Goal: Task Accomplishment & Management: Manage account settings

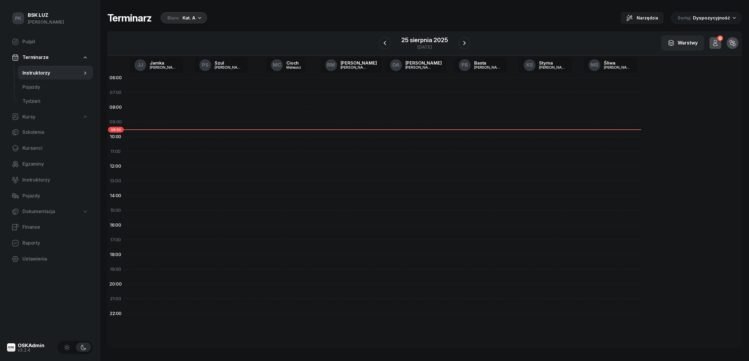
click at [187, 17] on div "Kat. A" at bounding box center [189, 17] width 13 height 7
click at [183, 66] on div "Kat. B" at bounding box center [179, 66] width 71 height 12
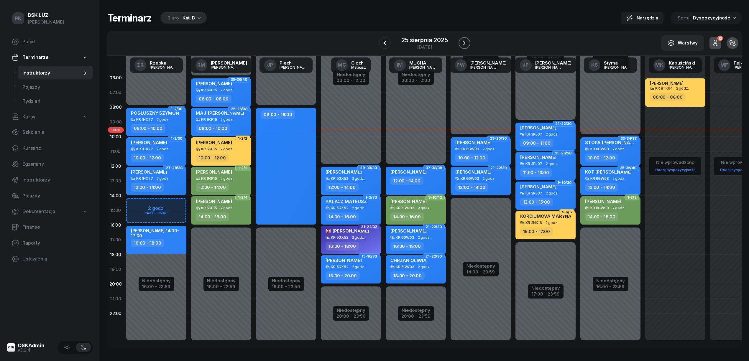
click at [465, 40] on icon "button" at bounding box center [464, 43] width 7 height 7
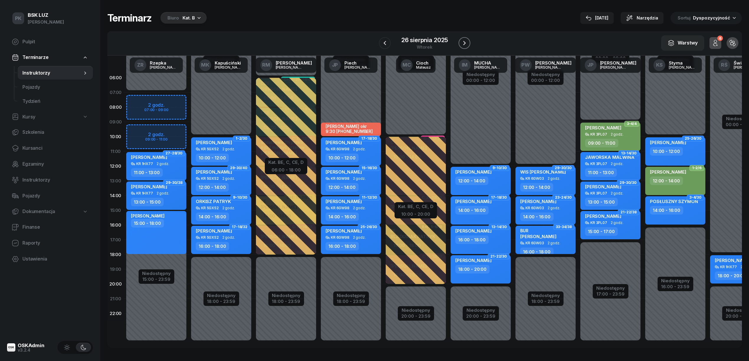
click at [465, 40] on icon "button" at bounding box center [464, 43] width 7 height 7
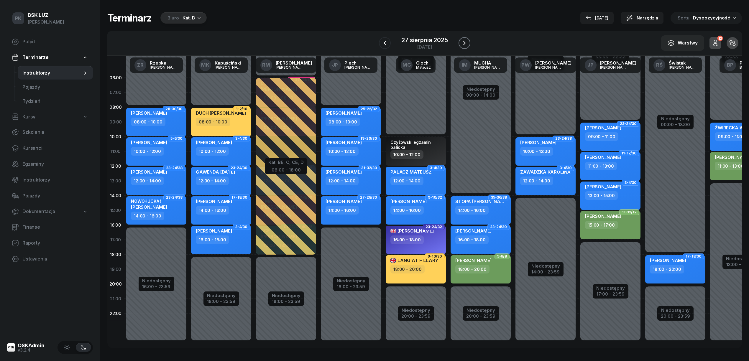
click at [465, 41] on icon "button" at bounding box center [464, 43] width 7 height 7
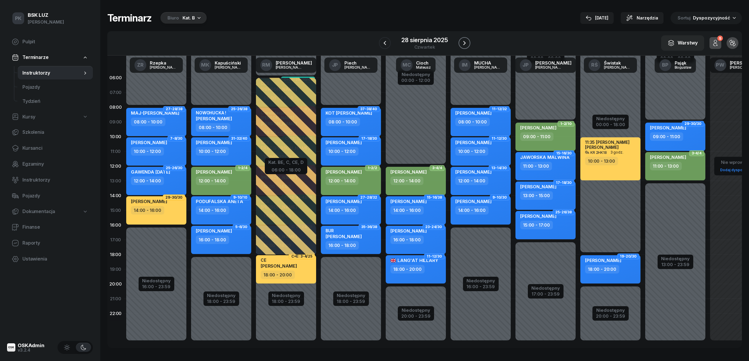
click at [464, 42] on icon "button" at bounding box center [464, 43] width 7 height 7
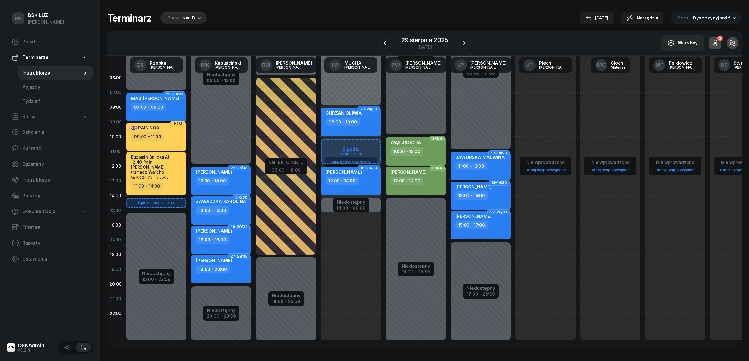
click at [383, 249] on div "Niedostępny 00:00 - 08:00 Nie wprowadzono Dodaj dyspozycyjność Niedostępny 14:0…" at bounding box center [415, 210] width 65 height 280
select select "17"
select select "19"
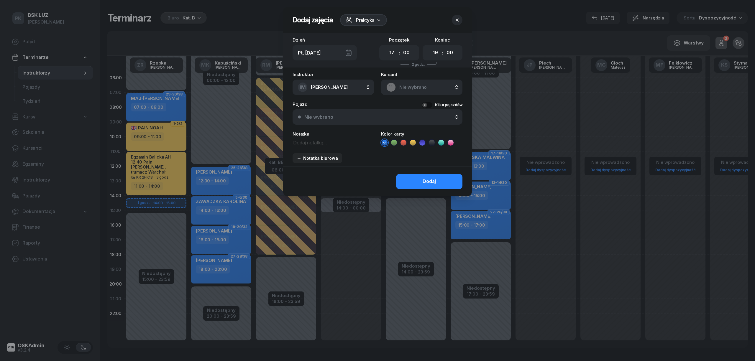
click at [338, 248] on div at bounding box center [377, 180] width 755 height 361
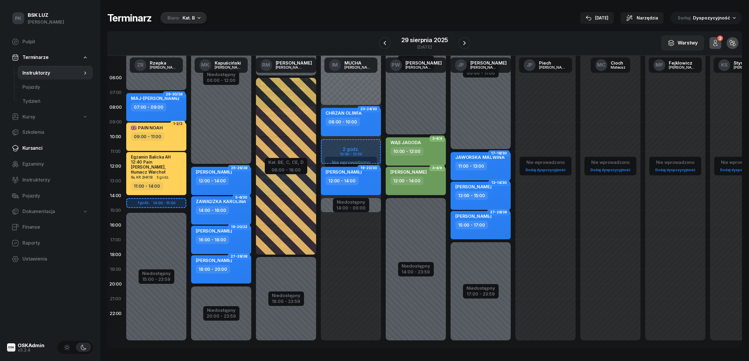
click at [37, 148] on span "Kursanci" at bounding box center [55, 148] width 66 height 8
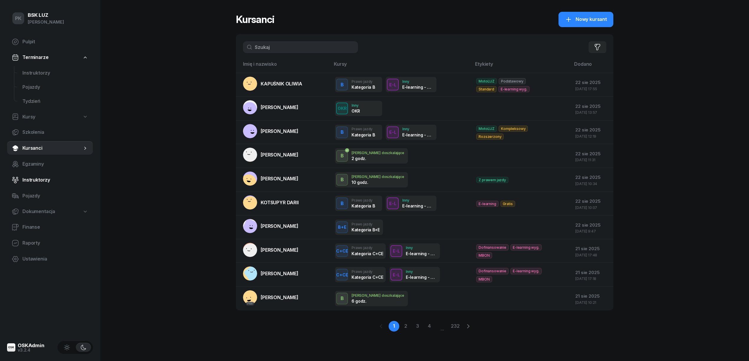
click at [39, 182] on span "Instruktorzy" at bounding box center [55, 180] width 66 height 8
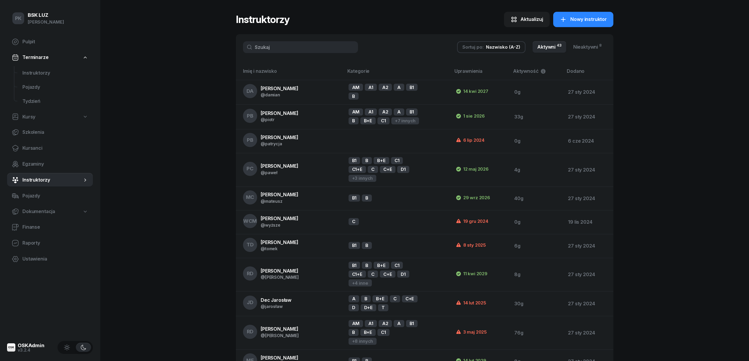
click at [280, 46] on input "text" at bounding box center [300, 47] width 115 height 12
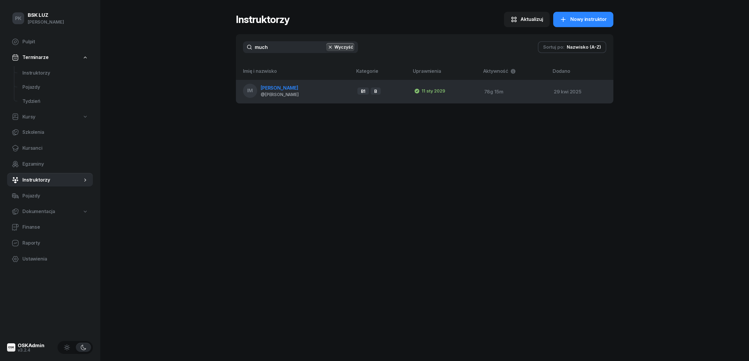
type input "much"
click at [290, 88] on span "[PERSON_NAME]" at bounding box center [280, 88] width 38 height 6
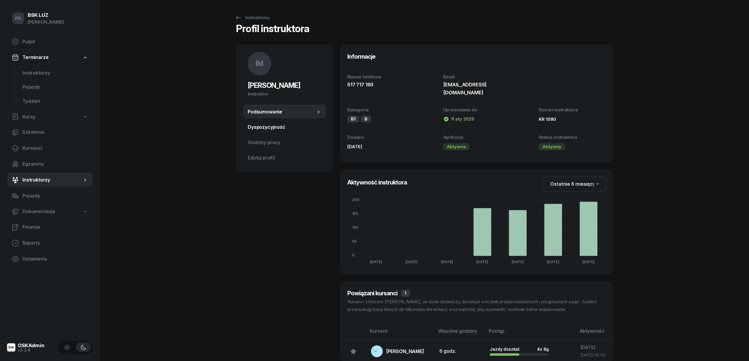
click at [276, 129] on span "Dyspozycyjność" at bounding box center [285, 128] width 74 height 8
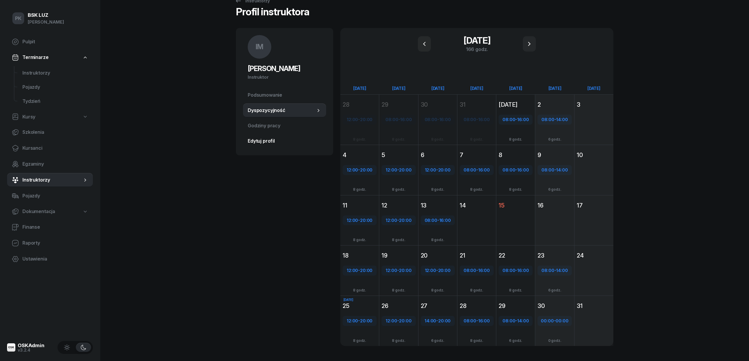
scroll to position [26, 0]
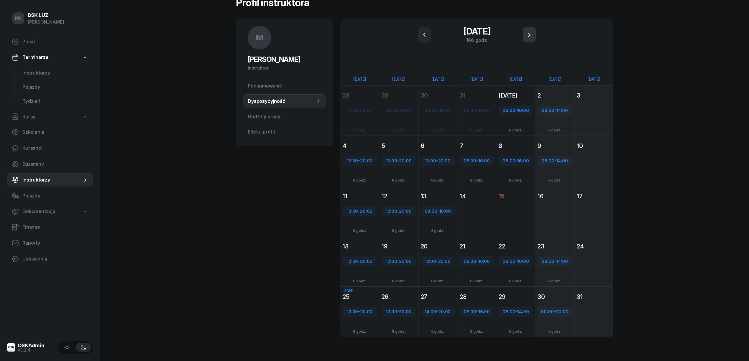
click at [531, 34] on icon "button" at bounding box center [529, 34] width 7 height 7
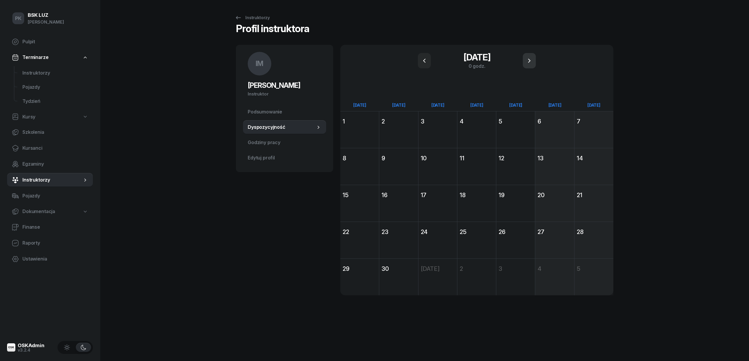
scroll to position [0, 0]
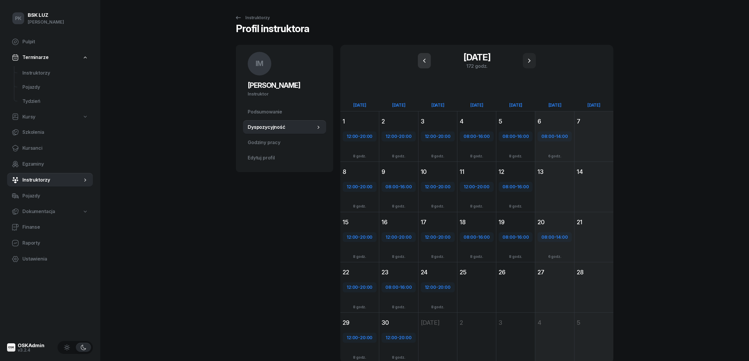
click at [424, 58] on icon "button" at bounding box center [424, 60] width 7 height 7
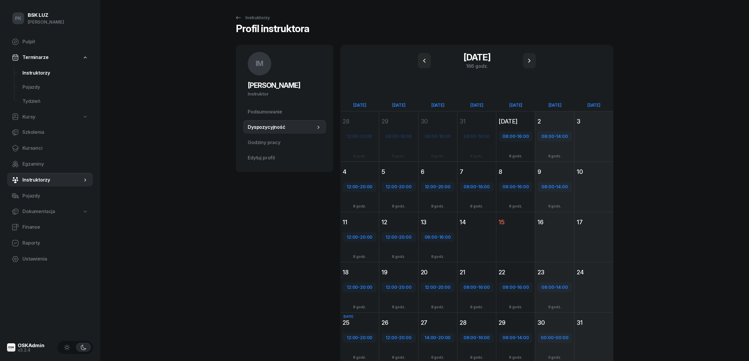
click at [40, 71] on span "Instruktorzy" at bounding box center [55, 73] width 66 height 8
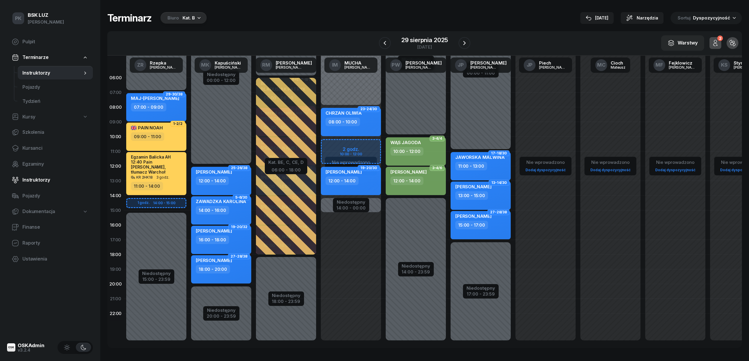
click at [41, 180] on span "Instruktorzy" at bounding box center [55, 180] width 66 height 8
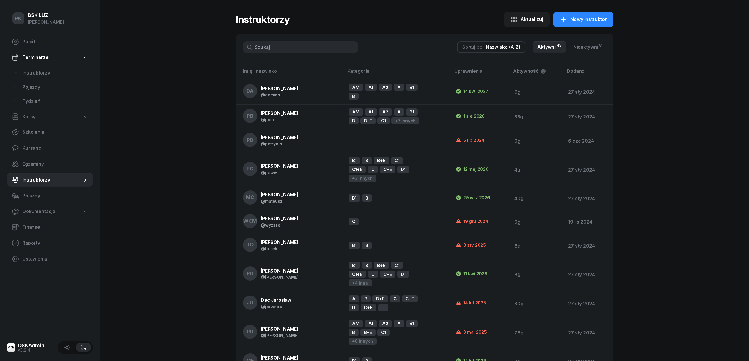
click at [303, 50] on input "text" at bounding box center [300, 47] width 115 height 12
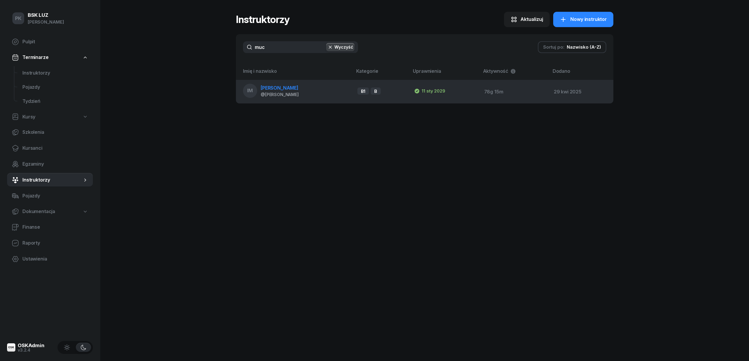
type input "muc"
click at [289, 87] on span "[PERSON_NAME]" at bounding box center [280, 88] width 38 height 6
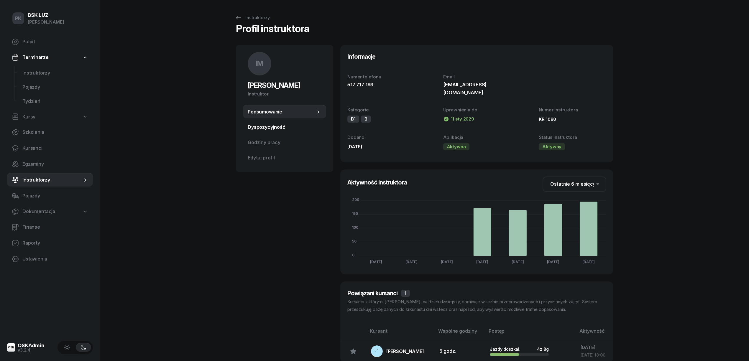
click at [274, 129] on span "Dyspozycyjność" at bounding box center [285, 128] width 74 height 8
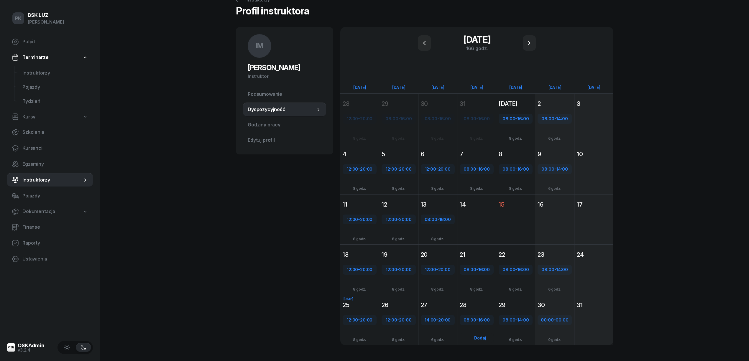
scroll to position [26, 0]
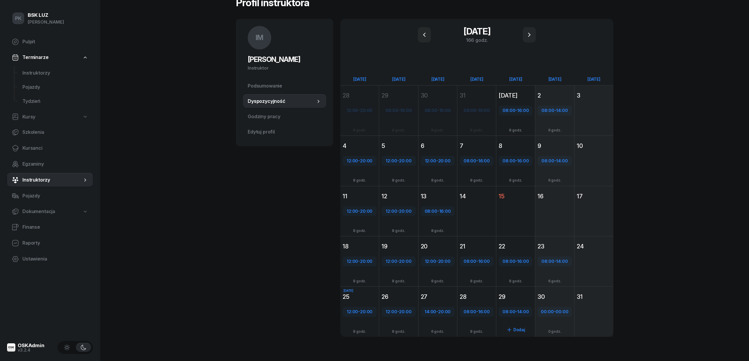
click at [535, 290] on div "[DATE] Pt [DATE] 29 08:00 - 14:00 Dodaj 6 godz." at bounding box center [554, 312] width 39 height 50
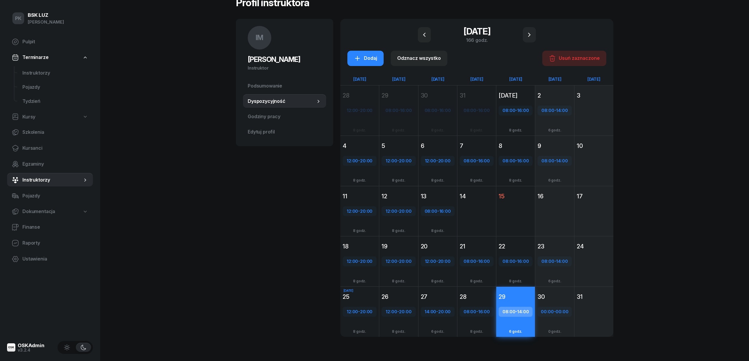
click at [512, 290] on div "[DATE] Pt [DATE] 29 08:00 - 14:00 Dodaj 6 godz." at bounding box center [515, 312] width 39 height 50
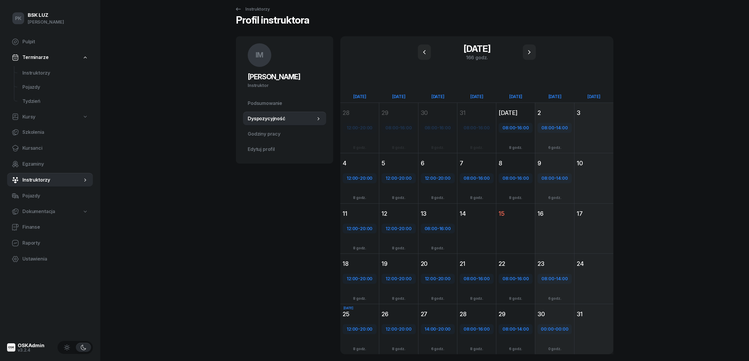
scroll to position [0, 0]
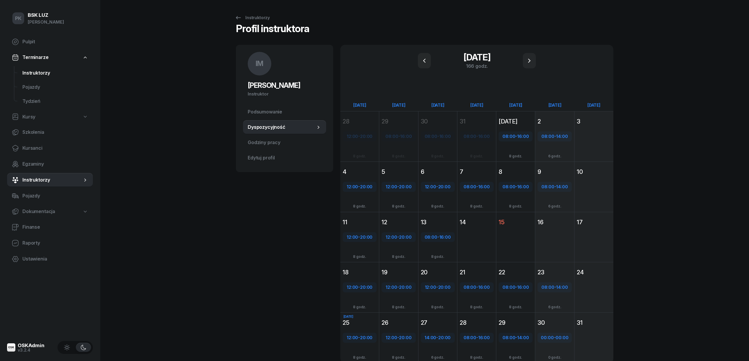
click at [44, 70] on span "Instruktorzy" at bounding box center [55, 73] width 66 height 8
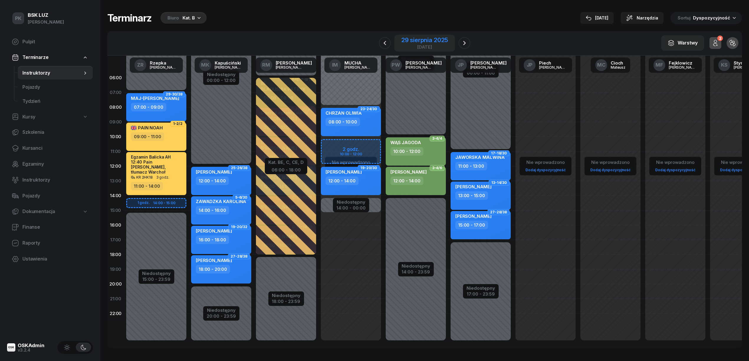
click at [430, 41] on div "29 sierpnia 2025" at bounding box center [424, 40] width 47 height 6
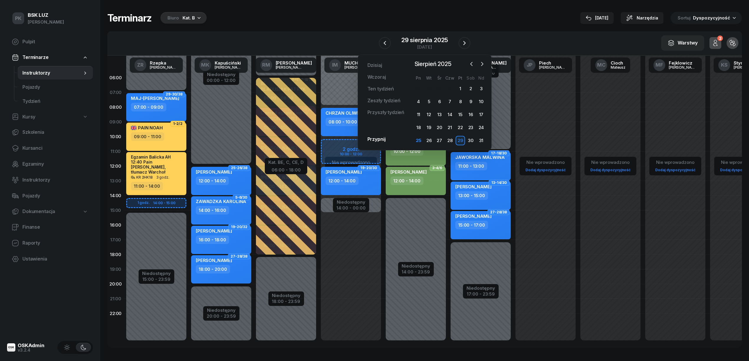
click at [187, 19] on div "Kat. B" at bounding box center [189, 17] width 12 height 7
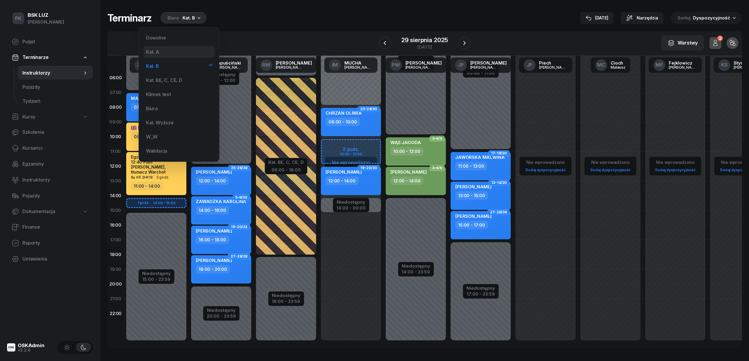
click at [179, 53] on div "Kat. A" at bounding box center [179, 52] width 71 height 12
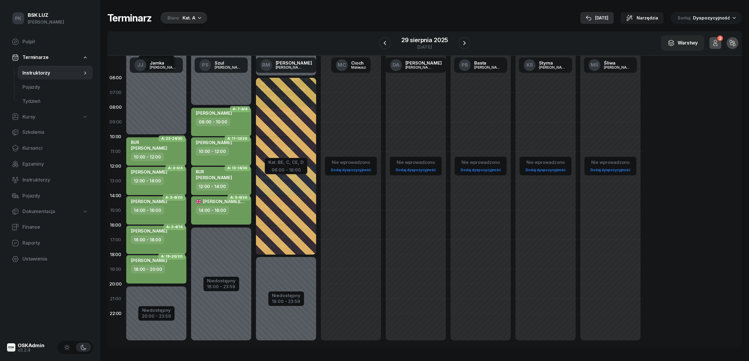
click at [612, 17] on button "[DATE]" at bounding box center [596, 18] width 33 height 12
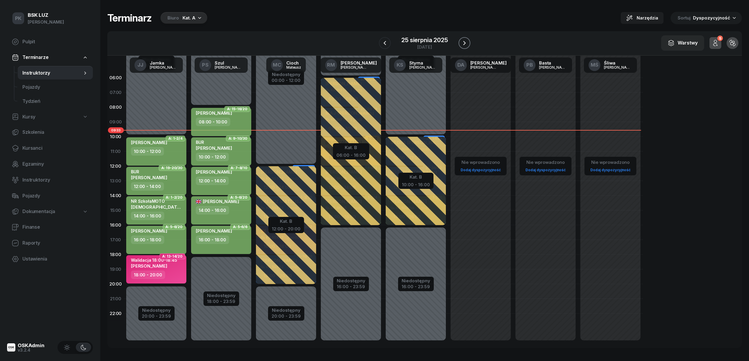
click at [466, 42] on icon "button" at bounding box center [464, 43] width 7 height 7
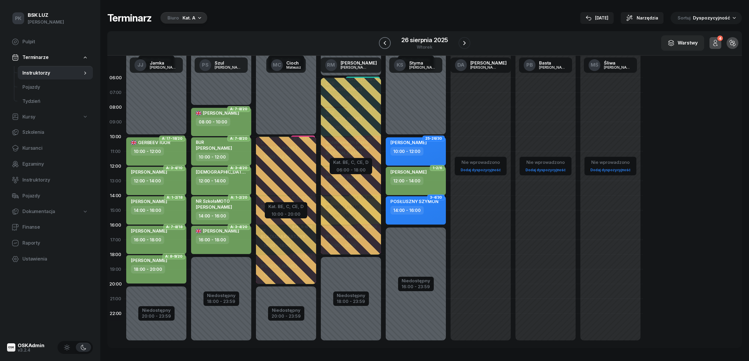
click at [382, 46] on icon "button" at bounding box center [384, 43] width 7 height 7
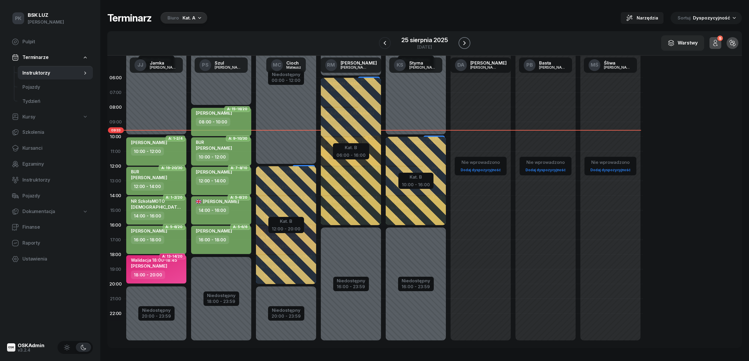
click at [469, 39] on button "button" at bounding box center [464, 43] width 12 height 12
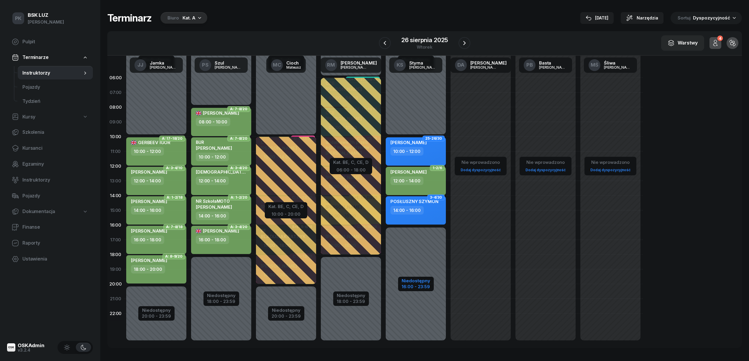
click at [414, 288] on div "16:00 - 23:59" at bounding box center [416, 286] width 29 height 6
select select "10"
select select "16"
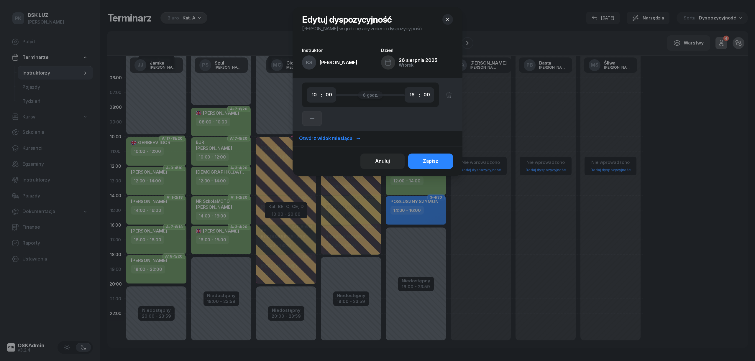
click at [327, 137] on div "Otwórz widok miesiąca" at bounding box center [330, 139] width 62 height 8
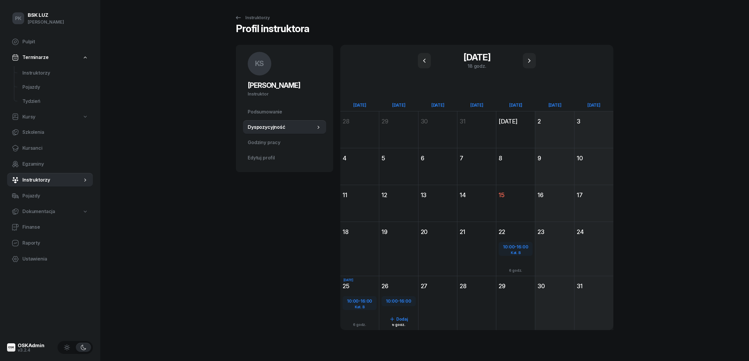
click at [400, 303] on div "10:00 - 16:00" at bounding box center [398, 301] width 33 height 8
select select "10"
select select "16"
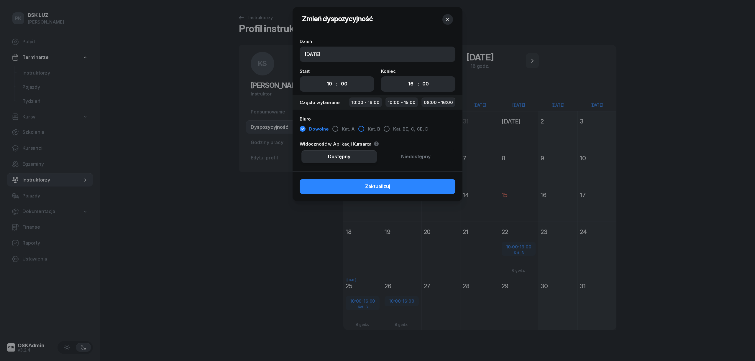
click at [384, 129] on button "Kat. B" at bounding box center [406, 129] width 45 height 11
click at [407, 189] on button "Zaktualizuj" at bounding box center [378, 186] width 156 height 15
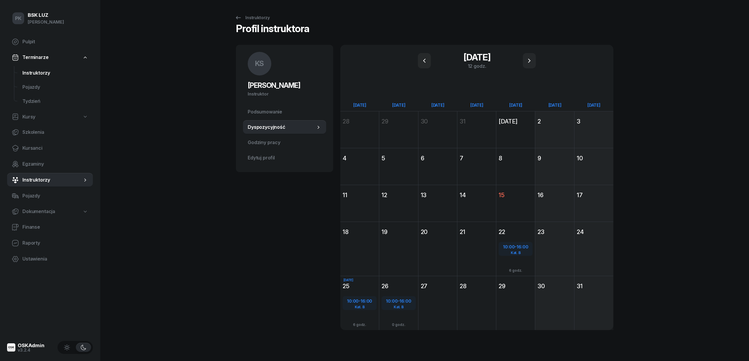
click at [48, 74] on span "Instruktorzy" at bounding box center [55, 73] width 66 height 8
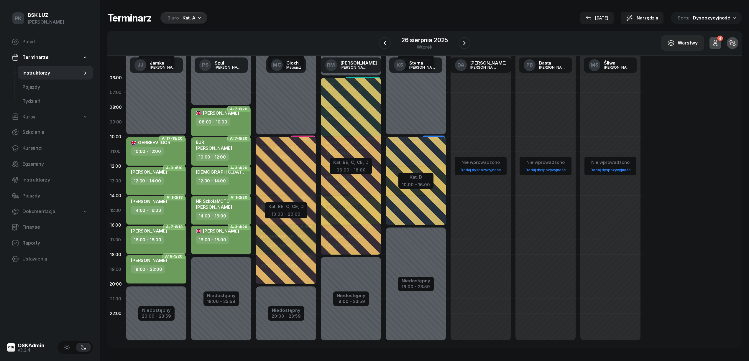
click at [178, 19] on div "Biuro Kat. A" at bounding box center [183, 18] width 47 height 12
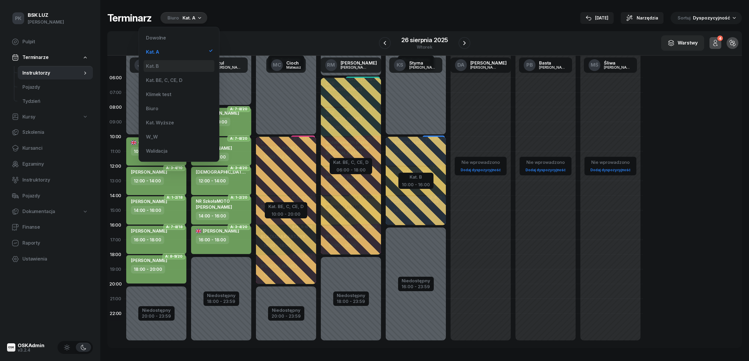
click at [176, 65] on div "Kat. B" at bounding box center [179, 66] width 71 height 12
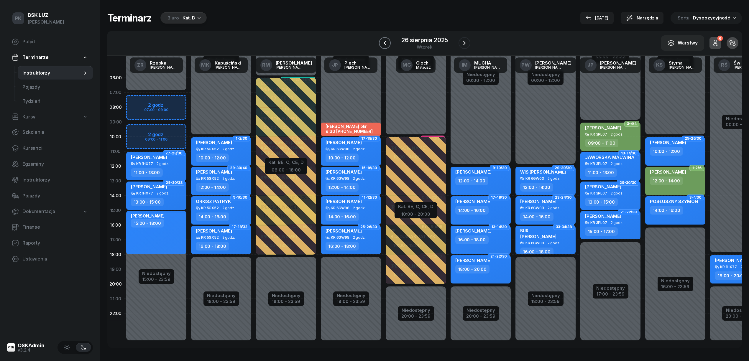
click at [382, 42] on icon "button" at bounding box center [384, 43] width 7 height 7
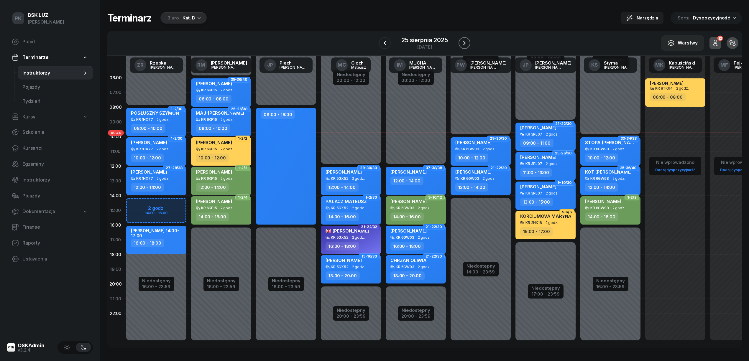
click at [463, 44] on icon "button" at bounding box center [464, 43] width 7 height 7
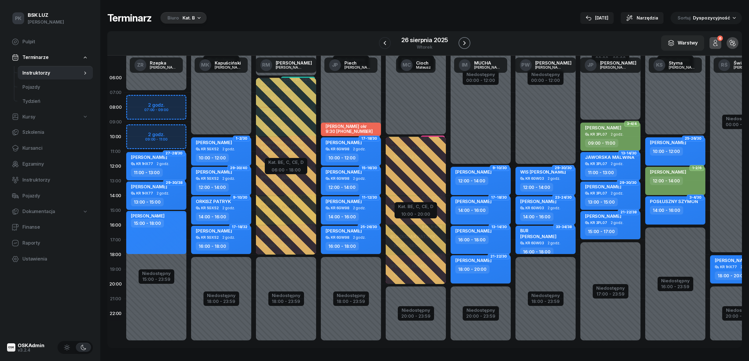
click at [464, 42] on icon "button" at bounding box center [464, 43] width 7 height 7
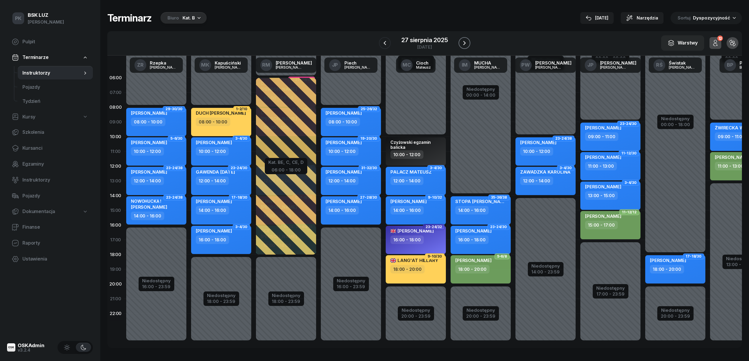
click at [466, 41] on icon "button" at bounding box center [464, 43] width 7 height 7
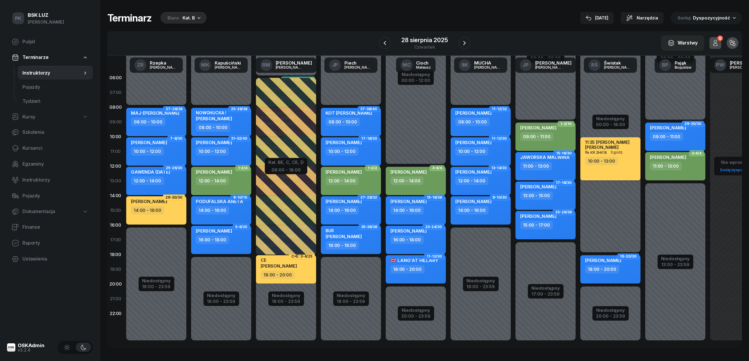
click at [601, 164] on div "10:00 - 13:00" at bounding box center [601, 161] width 33 height 9
select select "10"
select select "13"
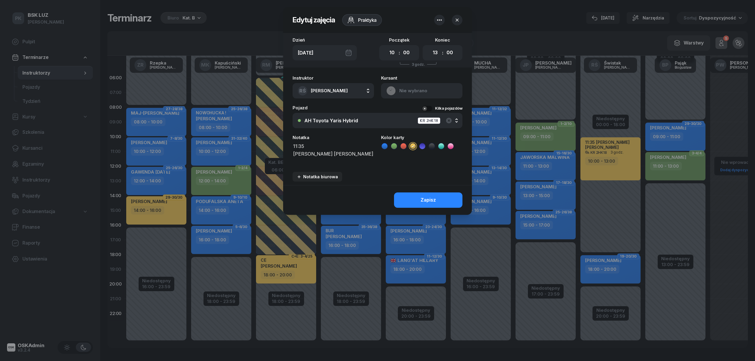
click at [601, 164] on div at bounding box center [377, 180] width 755 height 361
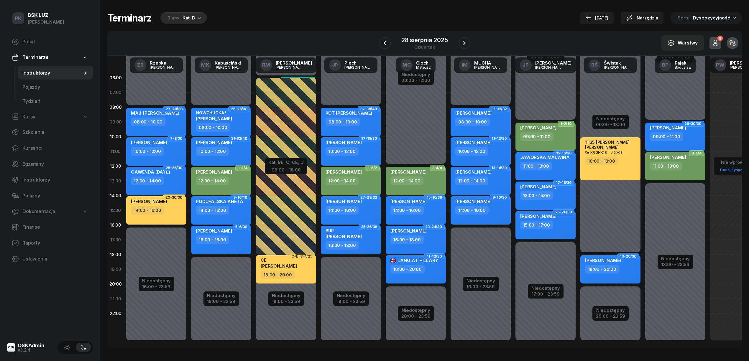
scroll to position [8, 0]
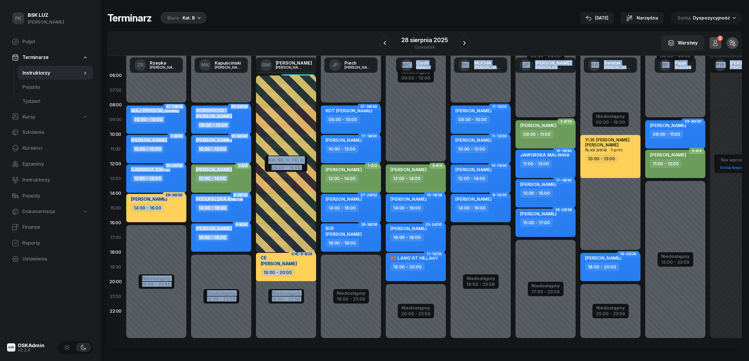
drag, startPoint x: 319, startPoint y: 341, endPoint x: 385, endPoint y: 346, distance: 66.2
click at [385, 346] on div "06:00 07:00 08:00 09:00 10:00 11:00 12:00 13:00 14:00 15:00 16:00 17:00 18:00 1…" at bounding box center [424, 202] width 635 height 292
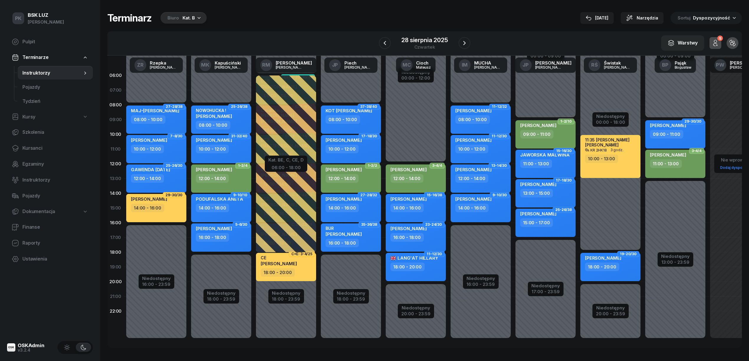
click at [274, 355] on div "Terminarz Biuro Kat. B [DATE] Narzędzia Sortuj Dyspozycyjność W Wybierz AK [PER…" at bounding box center [424, 180] width 635 height 360
click at [465, 41] on icon "button" at bounding box center [464, 43] width 7 height 7
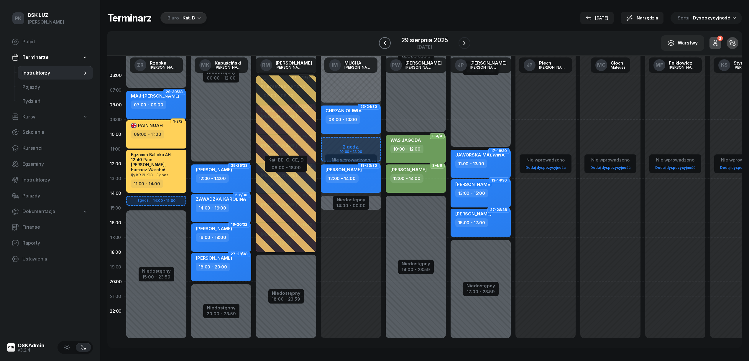
click at [388, 44] on icon "button" at bounding box center [384, 43] width 7 height 7
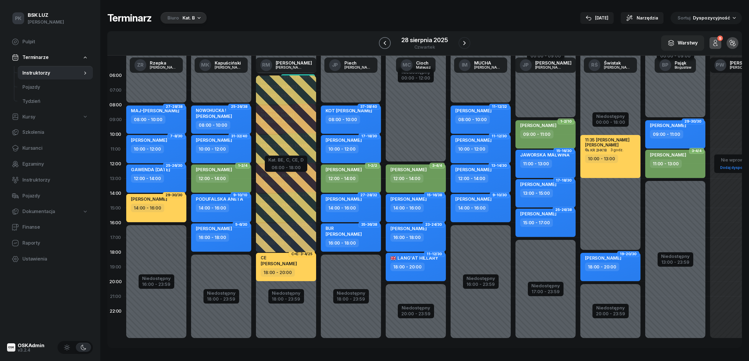
click at [388, 44] on icon "button" at bounding box center [384, 43] width 7 height 7
